Goal: Information Seeking & Learning: Learn about a topic

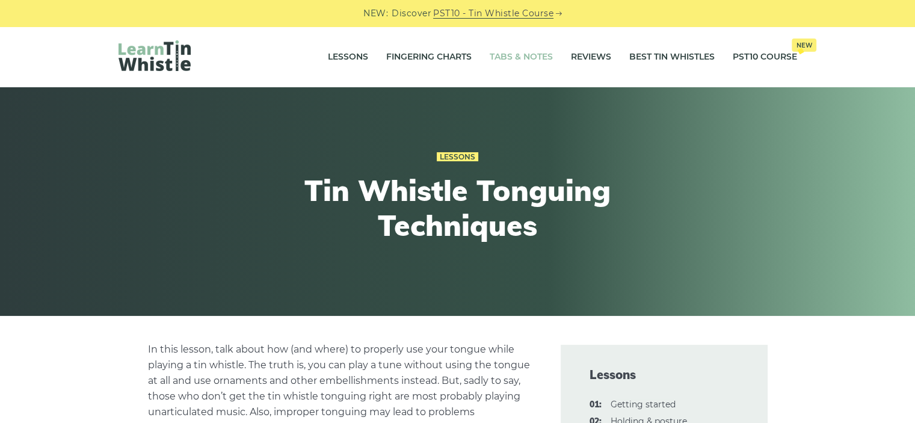
click at [519, 55] on link "Tabs & Notes" at bounding box center [520, 57] width 63 height 30
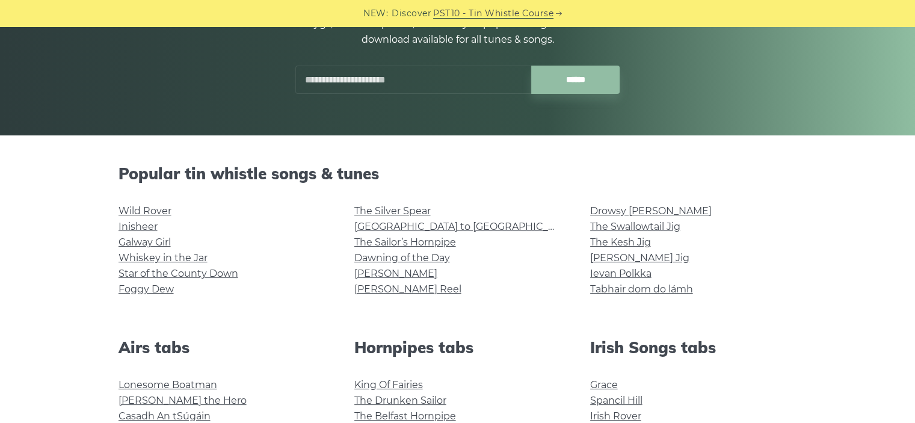
scroll to position [183, 0]
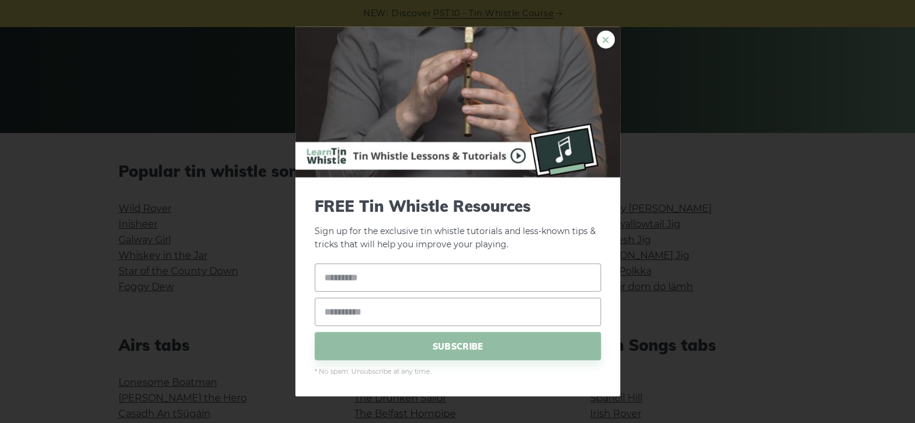
click at [612, 44] on div "× FREE Tin Whistle Resources Sign up for the exclusive tin whistle tutorials an…" at bounding box center [457, 211] width 325 height 370
click at [603, 43] on link "×" at bounding box center [605, 39] width 18 height 18
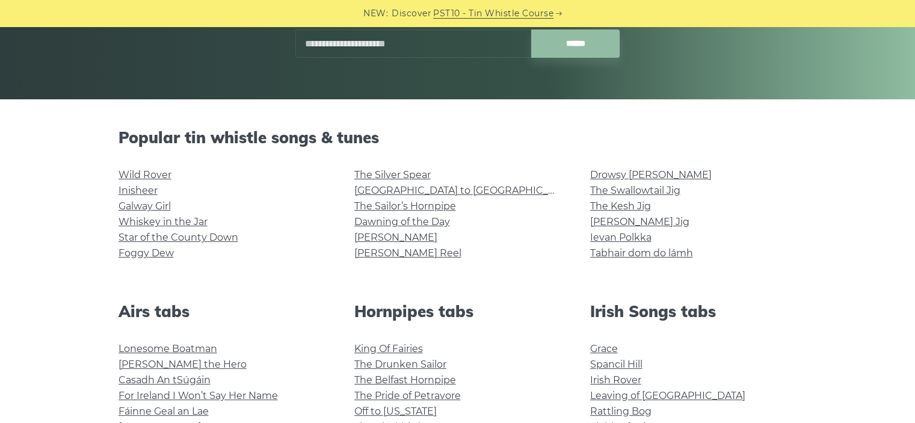
scroll to position [293, 0]
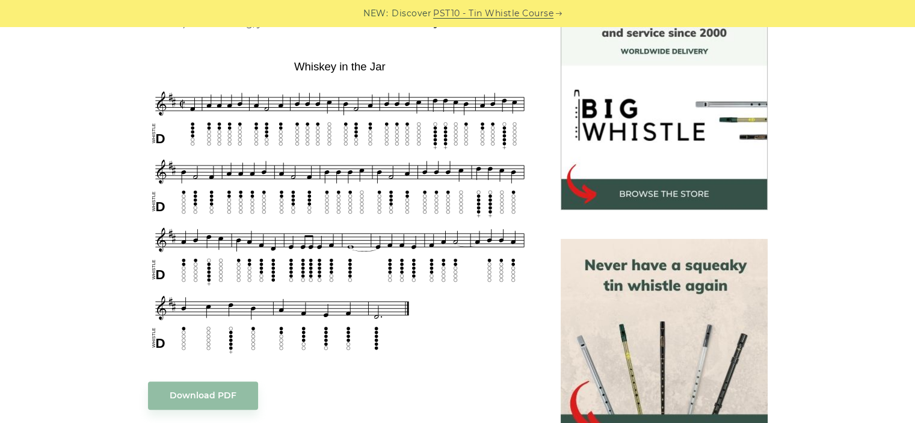
scroll to position [289, 0]
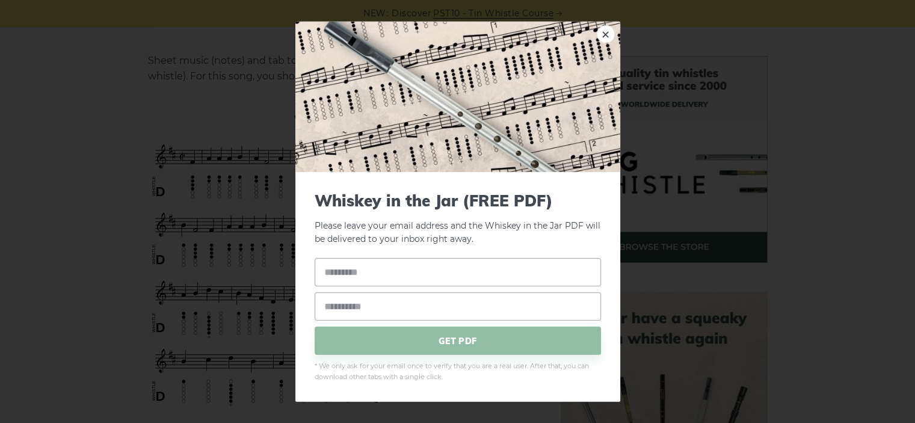
drag, startPoint x: 401, startPoint y: 299, endPoint x: 166, endPoint y: 97, distance: 310.4
click at [166, 97] on div "× Whiskey in the Jar (FREE PDF) Please leave your email address and the Whiskey…" at bounding box center [457, 211] width 915 height 423
click at [607, 36] on link "×" at bounding box center [605, 34] width 18 height 18
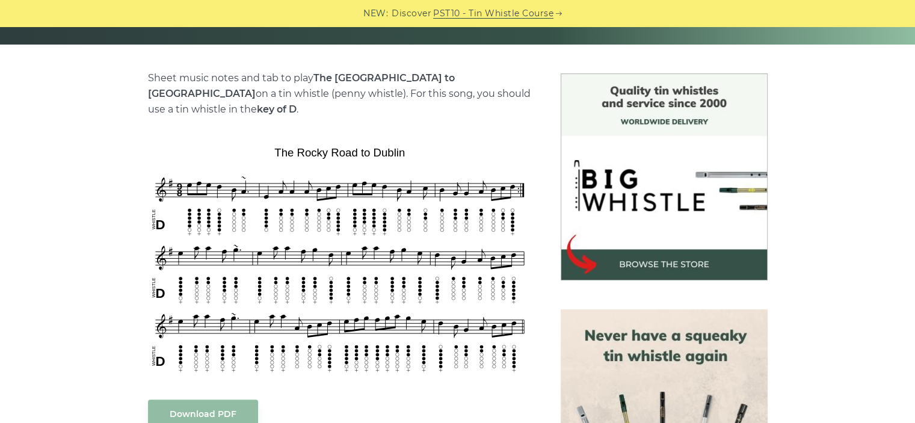
scroll to position [272, 0]
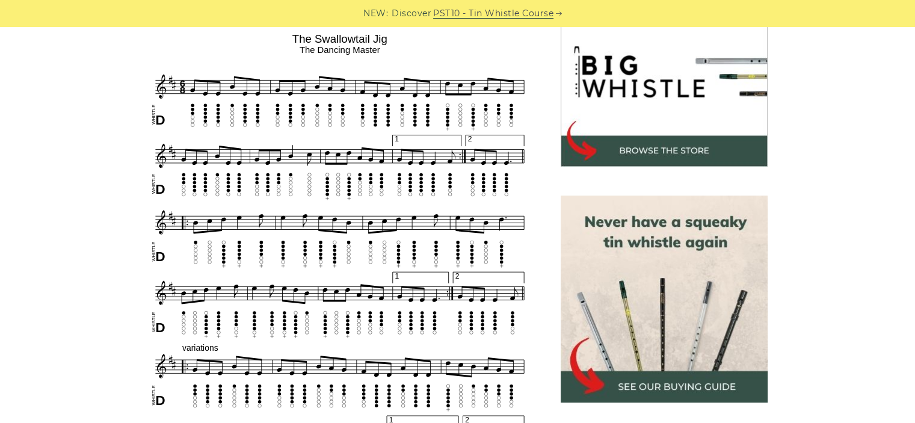
scroll to position [245, 0]
